Goal: Transaction & Acquisition: Purchase product/service

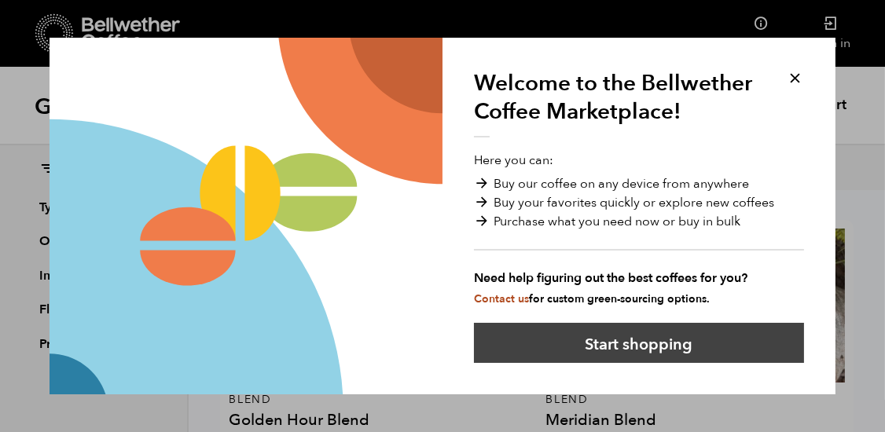
click at [655, 351] on button "Start shopping" at bounding box center [639, 343] width 330 height 40
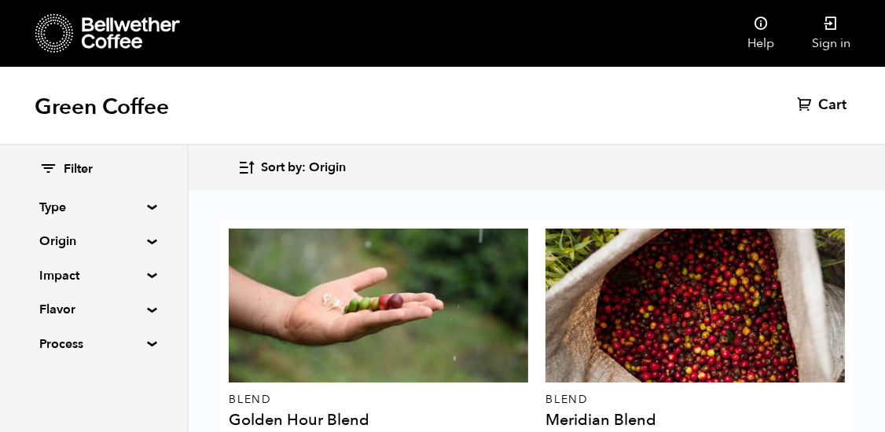
click at [148, 240] on summary "Origin" at bounding box center [93, 241] width 108 height 19
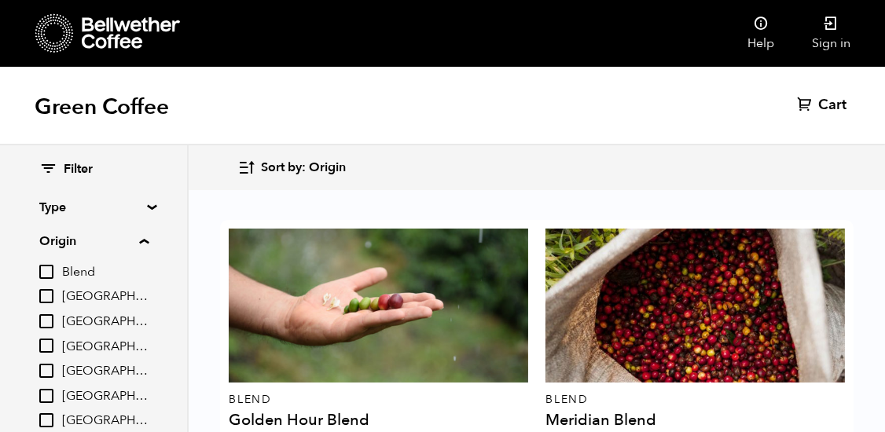
click at [149, 240] on summary "Origin" at bounding box center [93, 241] width 109 height 19
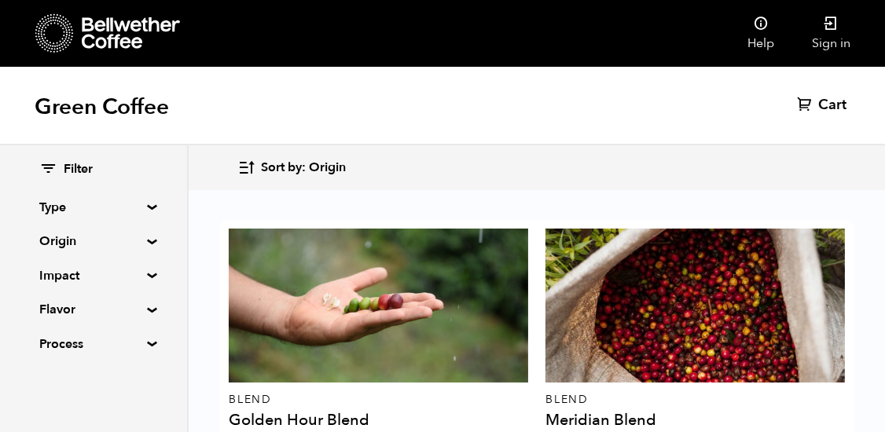
click at [148, 244] on summary "Origin" at bounding box center [93, 241] width 108 height 19
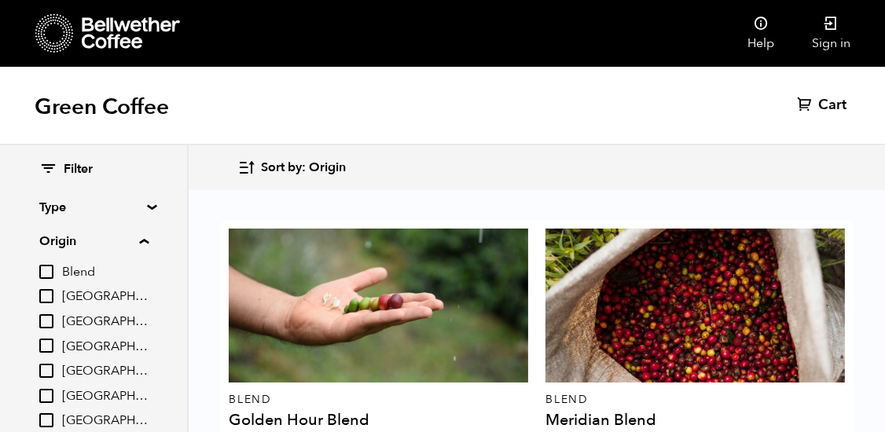
click at [188, 341] on div "Filter Type Blend Single Origin Decaf Seasonal Year Round Origin Blend [GEOGRAP…" at bounding box center [94, 288] width 189 height 287
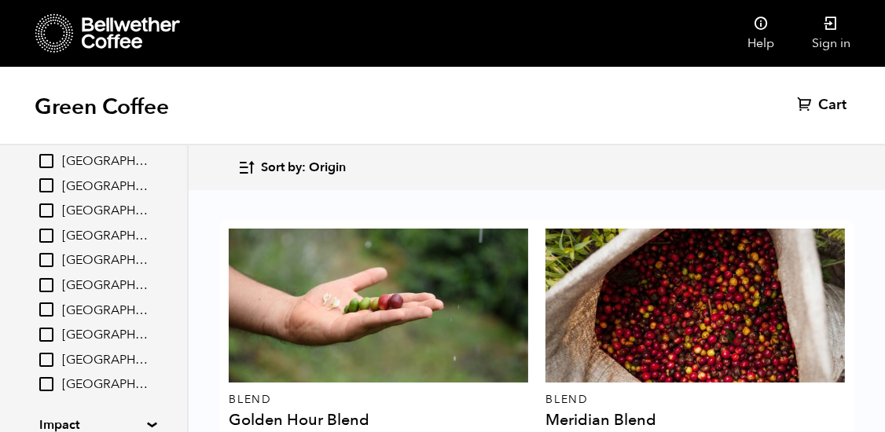
scroll to position [165, 0]
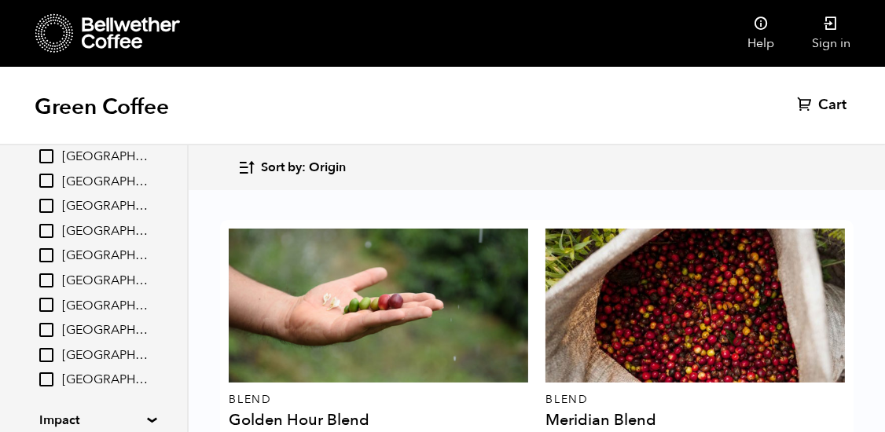
click at [399, 95] on div "Green Coffee Cart (0)" at bounding box center [442, 106] width 885 height 79
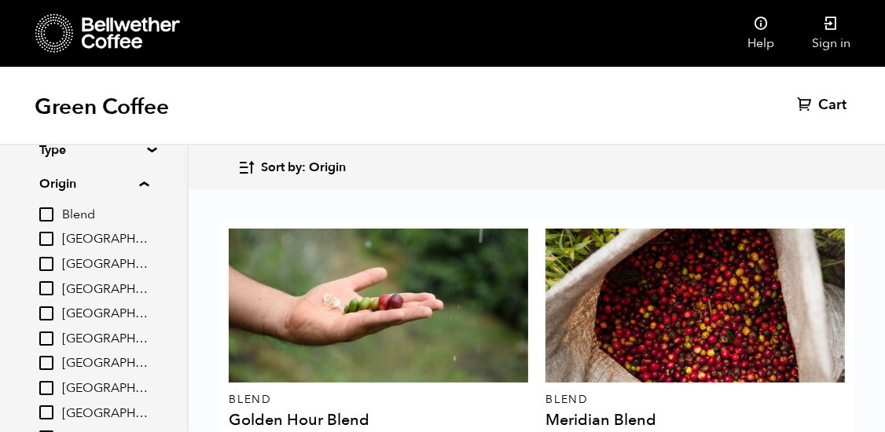
scroll to position [83, 0]
click at [50, 267] on input "[GEOGRAPHIC_DATA]" at bounding box center [46, 263] width 14 height 14
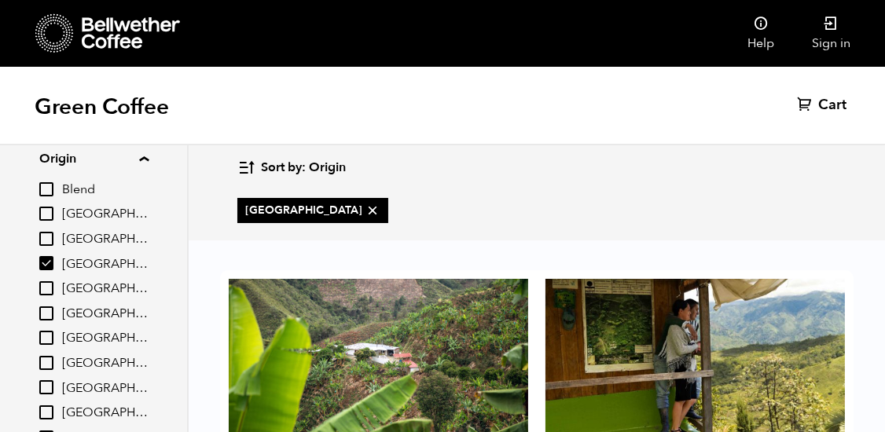
scroll to position [0, 0]
click at [365, 211] on icon at bounding box center [373, 211] width 16 height 16
checkbox input "false"
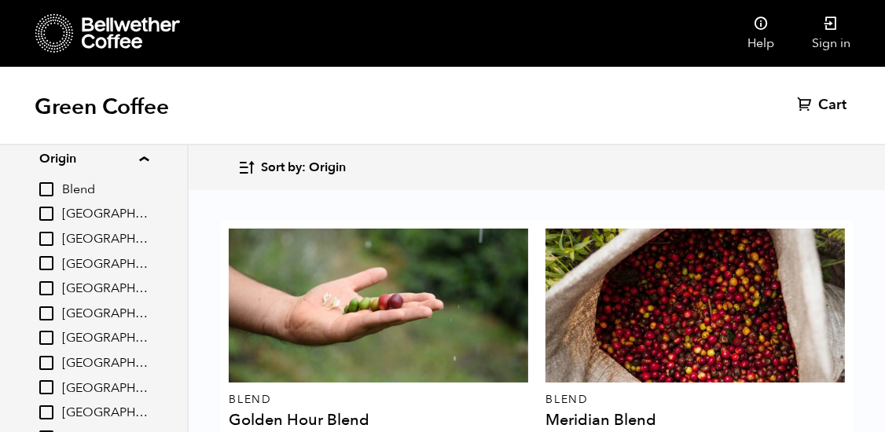
scroll to position [2342, 0]
